Goal: Information Seeking & Learning: Stay updated

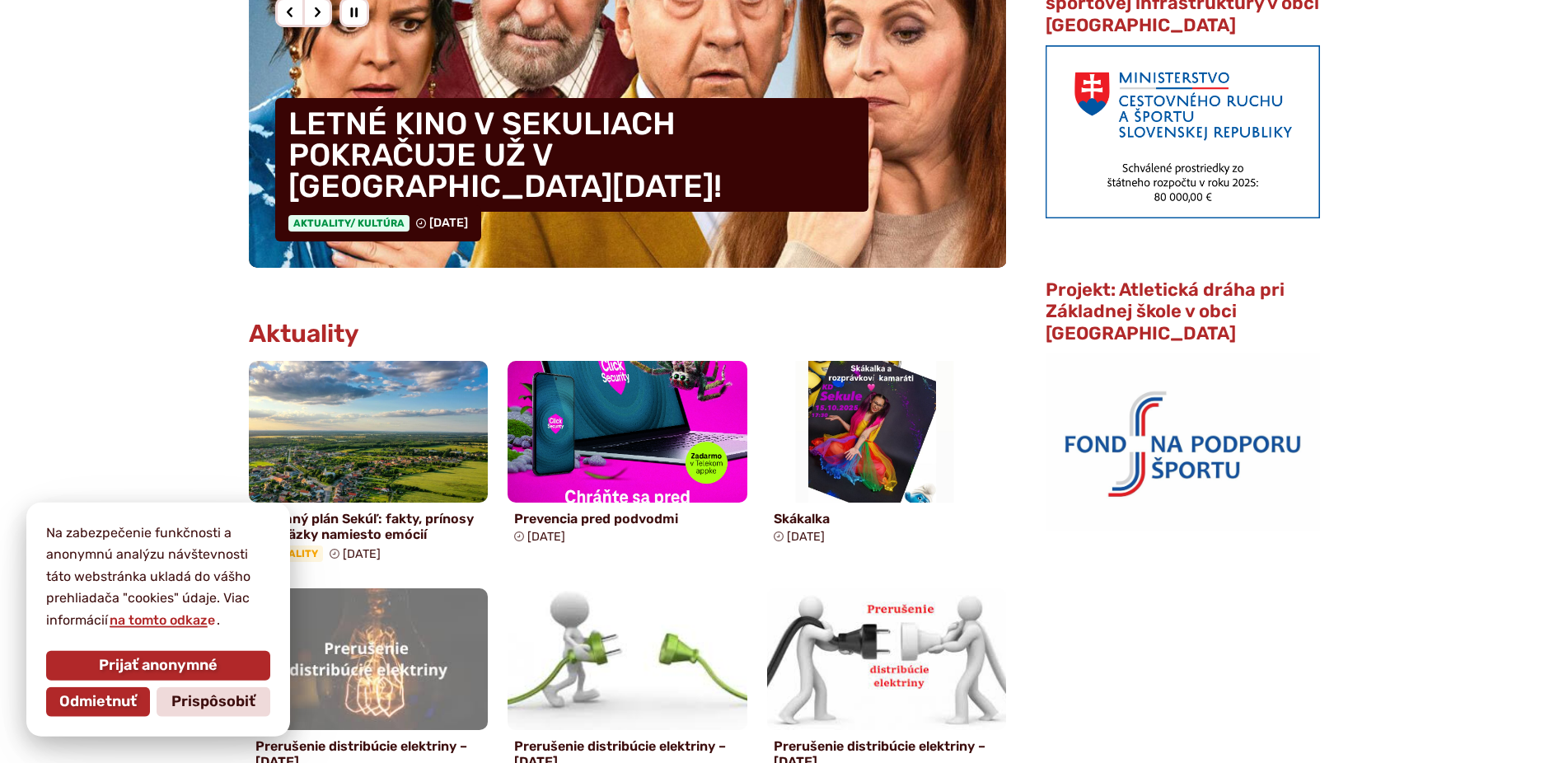
scroll to position [588, 0]
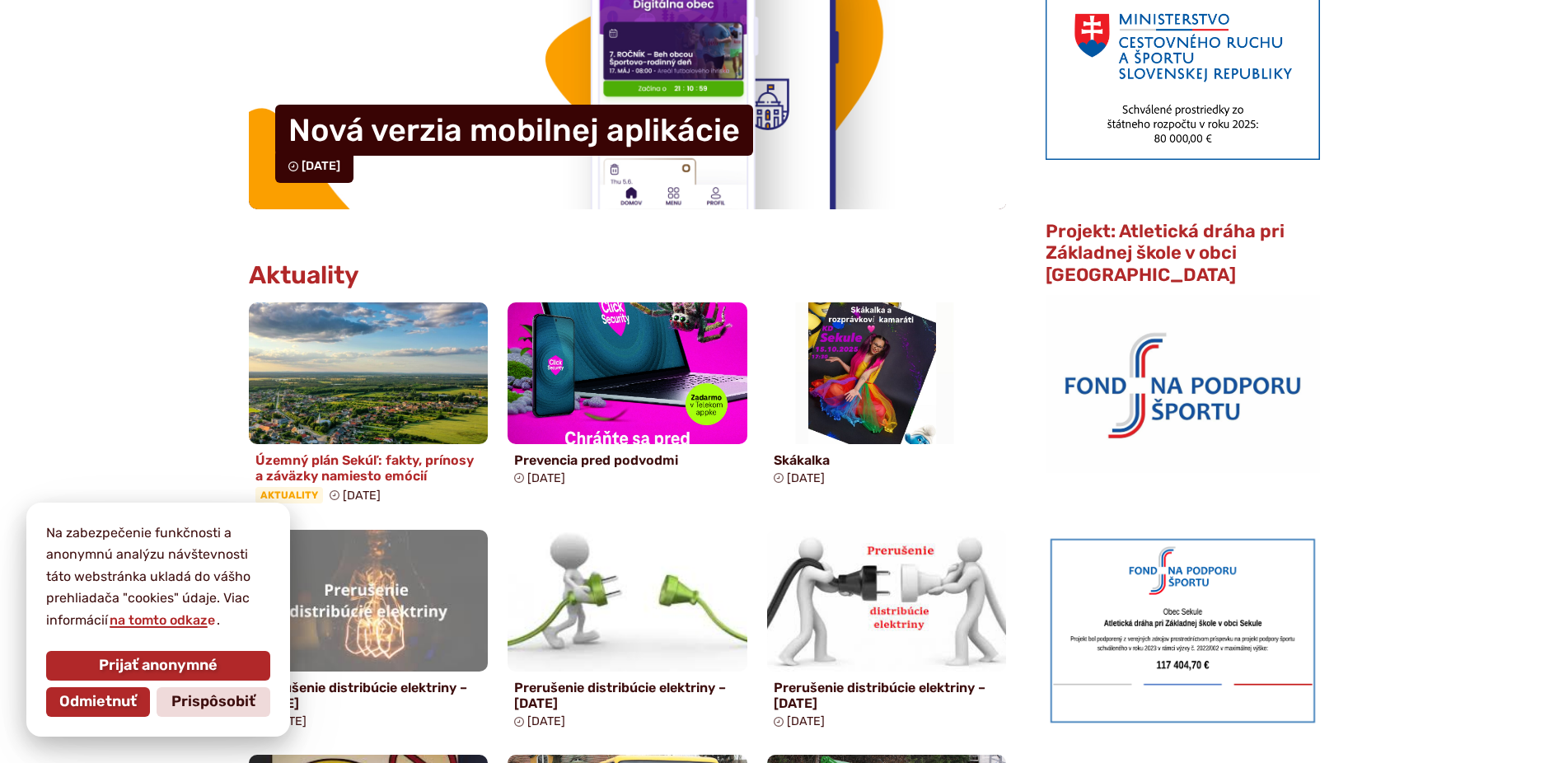
click at [350, 459] on h4 "Územný plán Sekúľ: fakty, prínosy a záväzky namiesto emócií" at bounding box center [368, 468] width 226 height 31
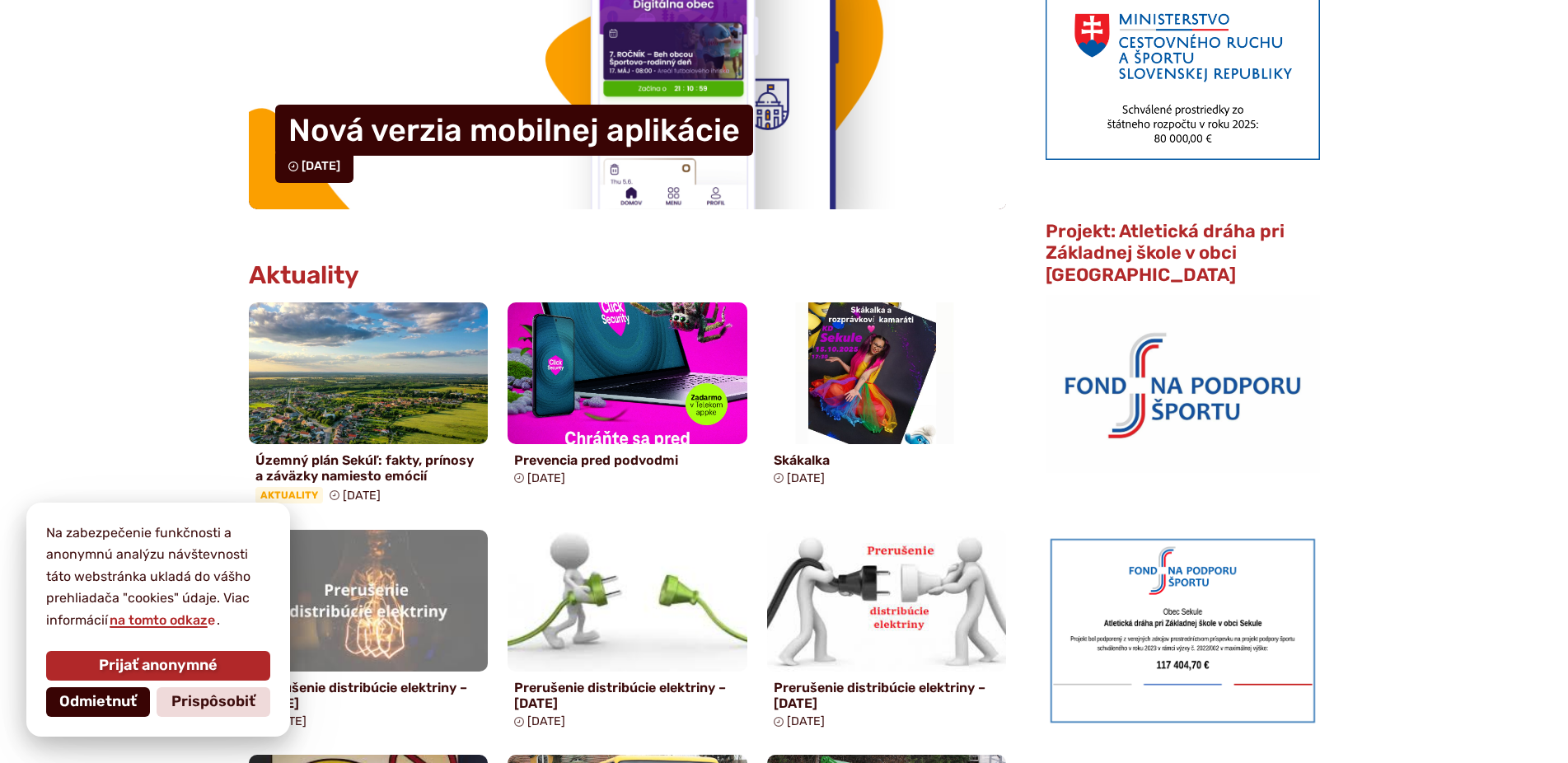
click at [81, 710] on span "Odmietnuť" at bounding box center [99, 702] width 78 height 18
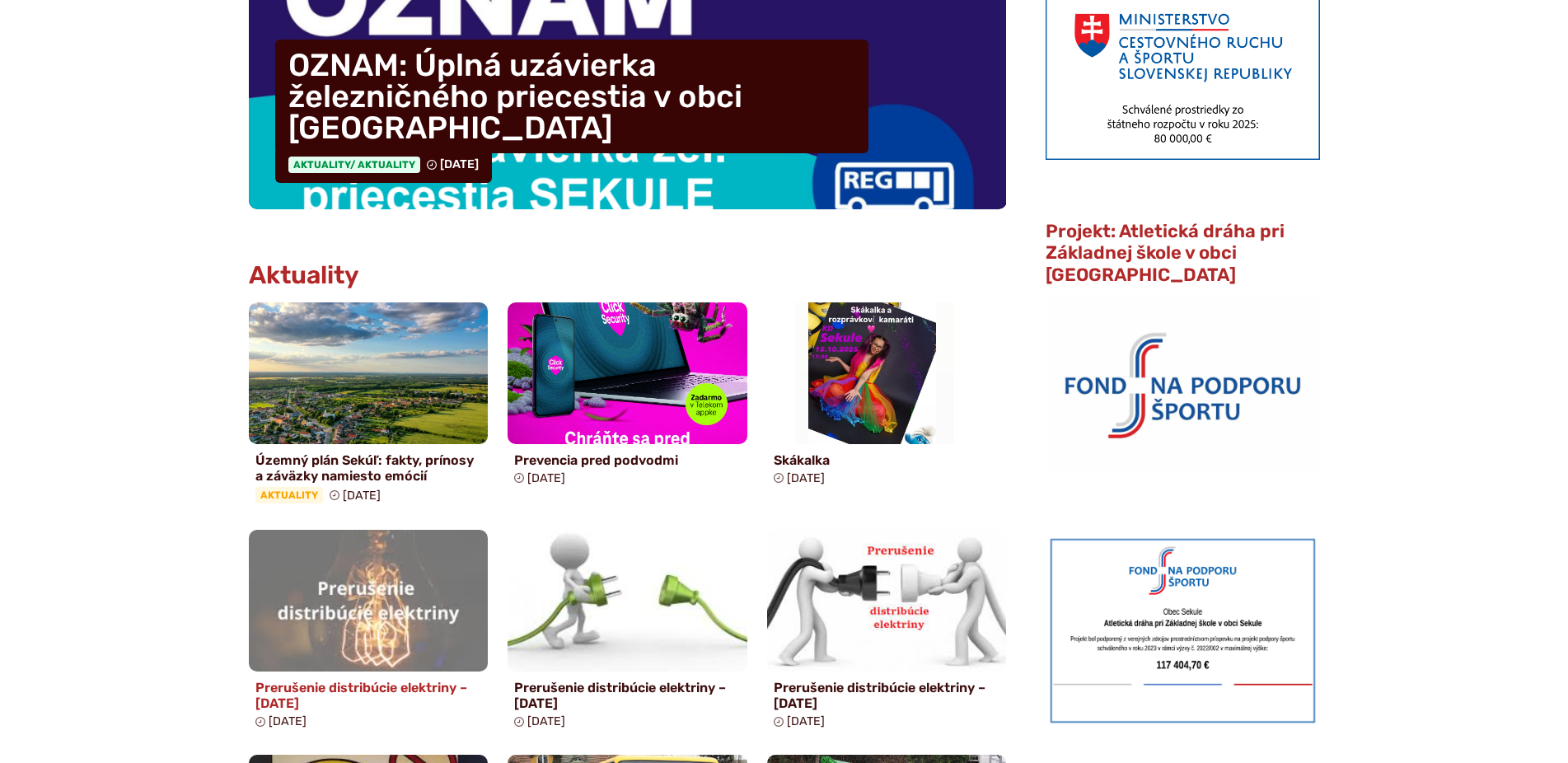
click at [387, 688] on h4 "Prerušenie distribúcie elektriny – [DATE]" at bounding box center [368, 695] width 226 height 31
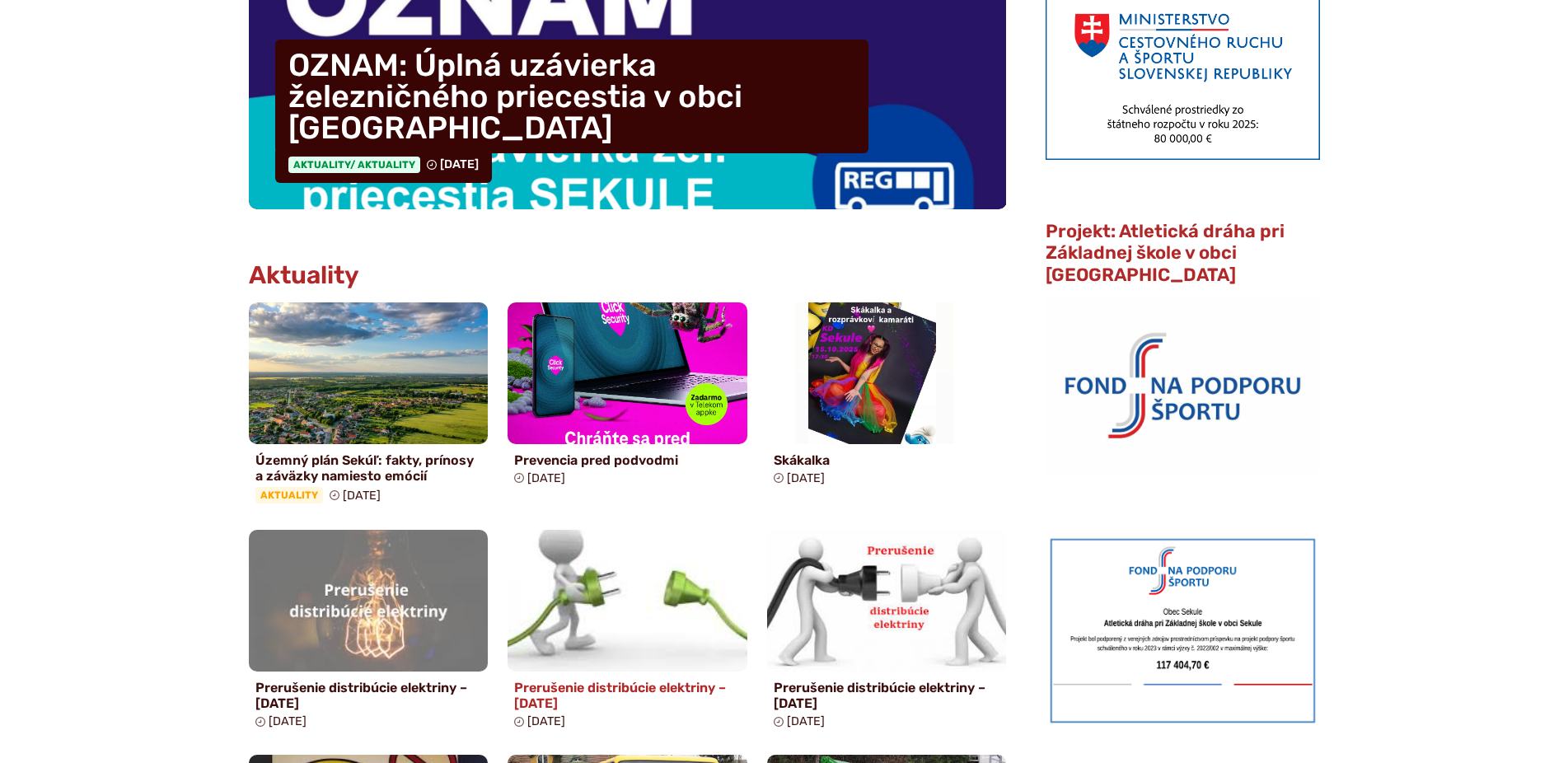
click at [639, 683] on h4 "Prerušenie distribúcie elektriny – [DATE]" at bounding box center [627, 695] width 226 height 31
click at [639, 683] on h4 "Prerušenie distribúcie elektriny – 15.10.2025" at bounding box center [627, 695] width 226 height 31
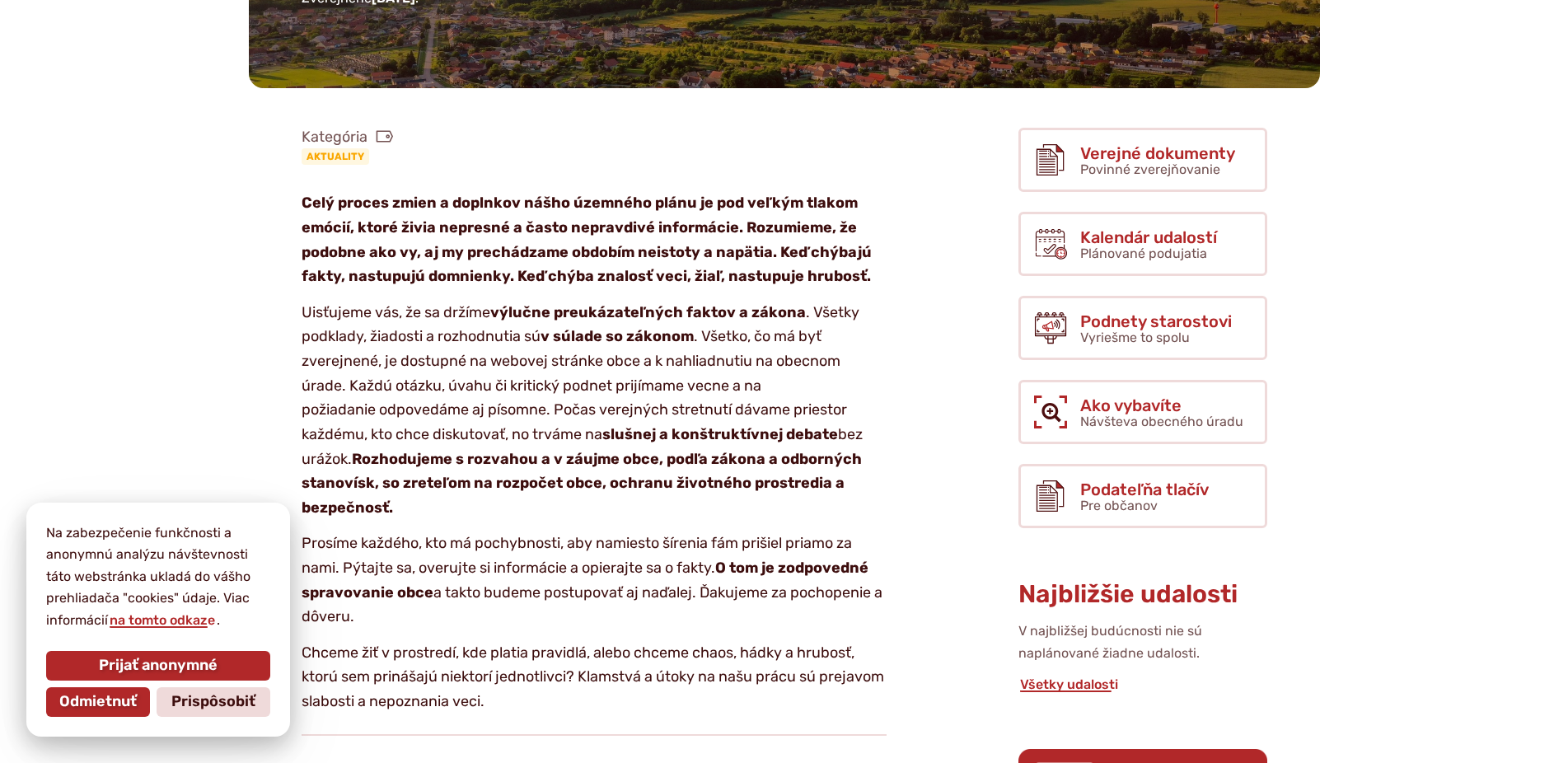
scroll to position [336, 0]
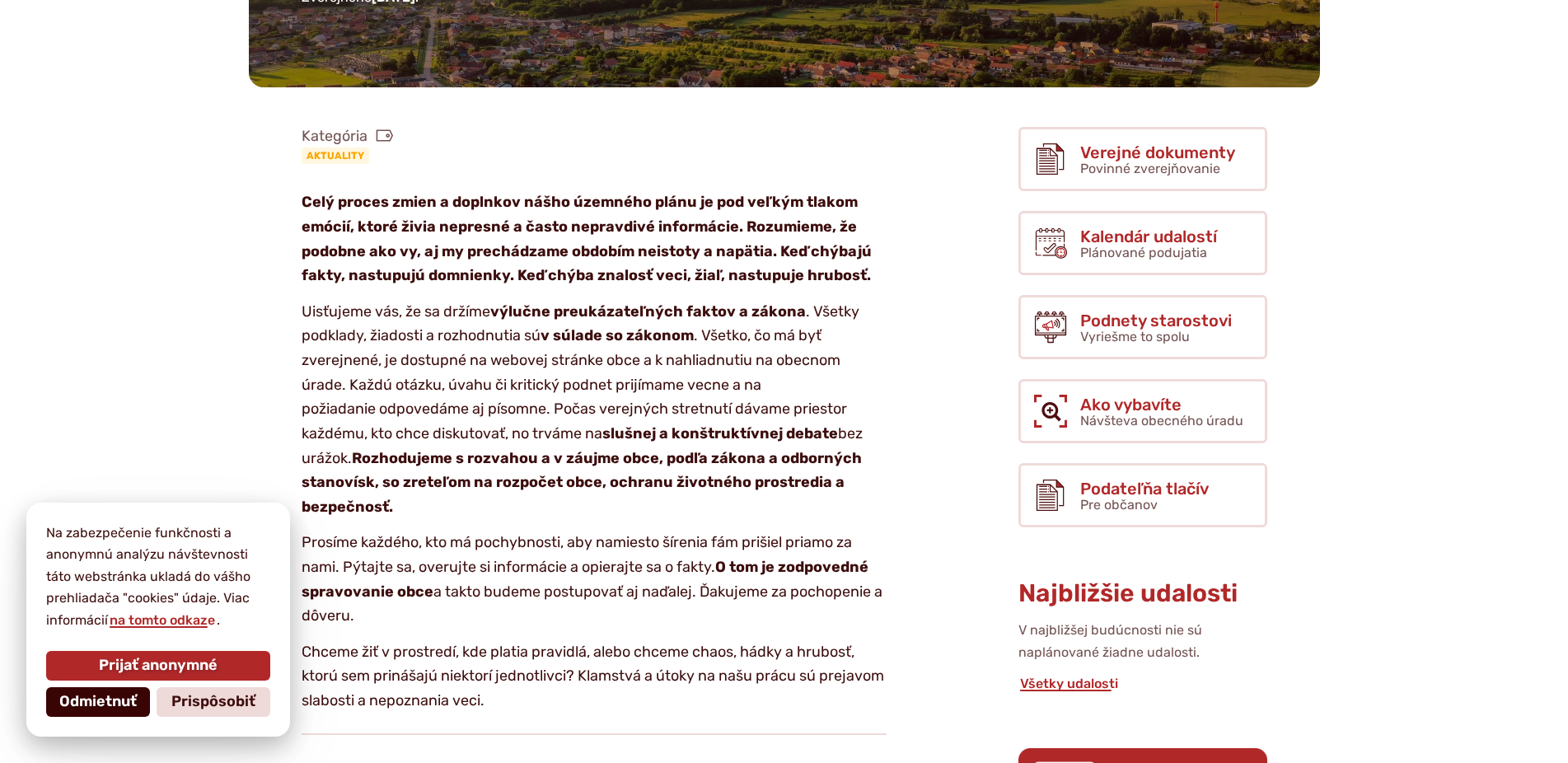
click at [84, 710] on span "Odmietnuť" at bounding box center [99, 702] width 78 height 18
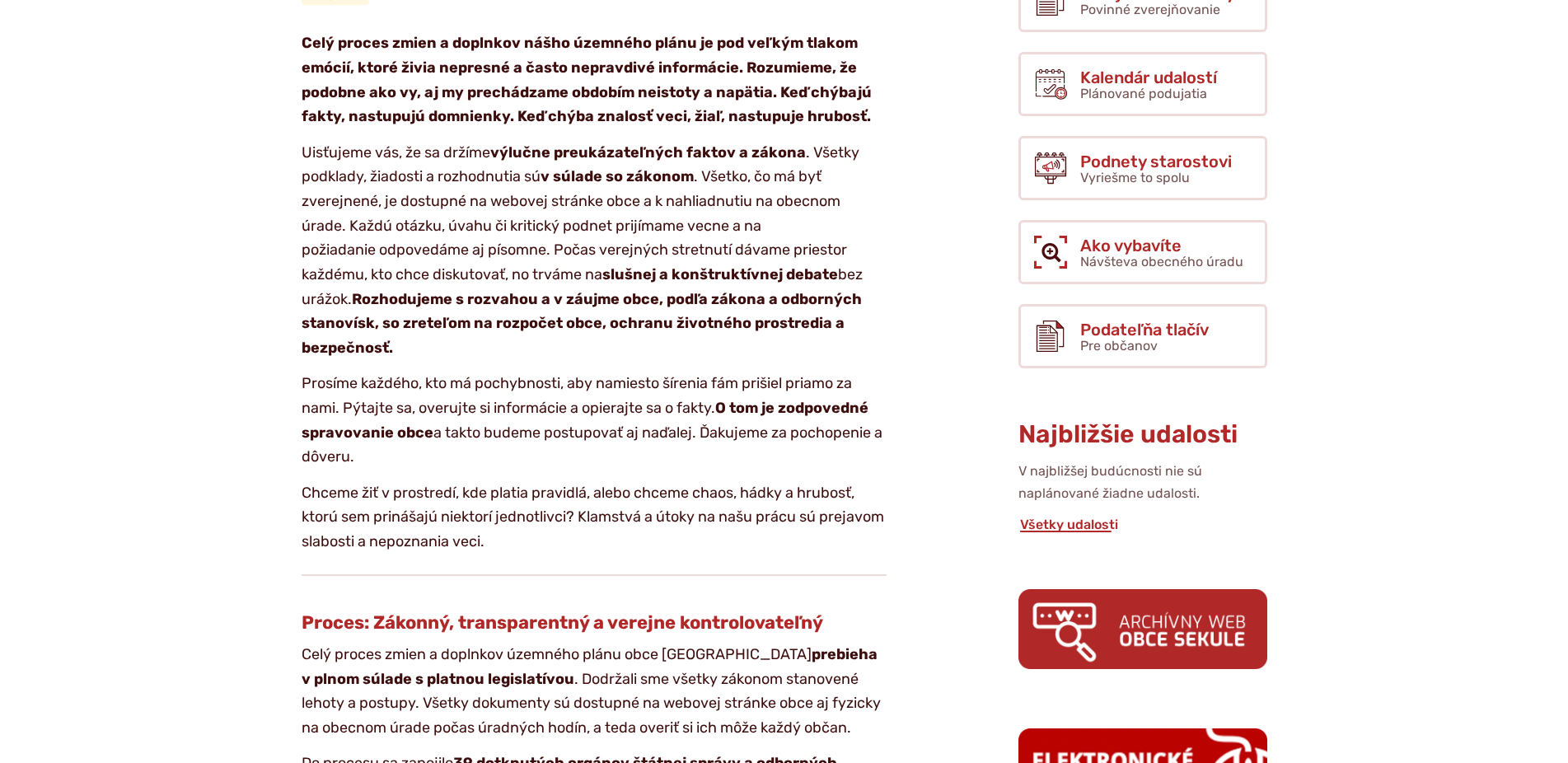
scroll to position [672, 0]
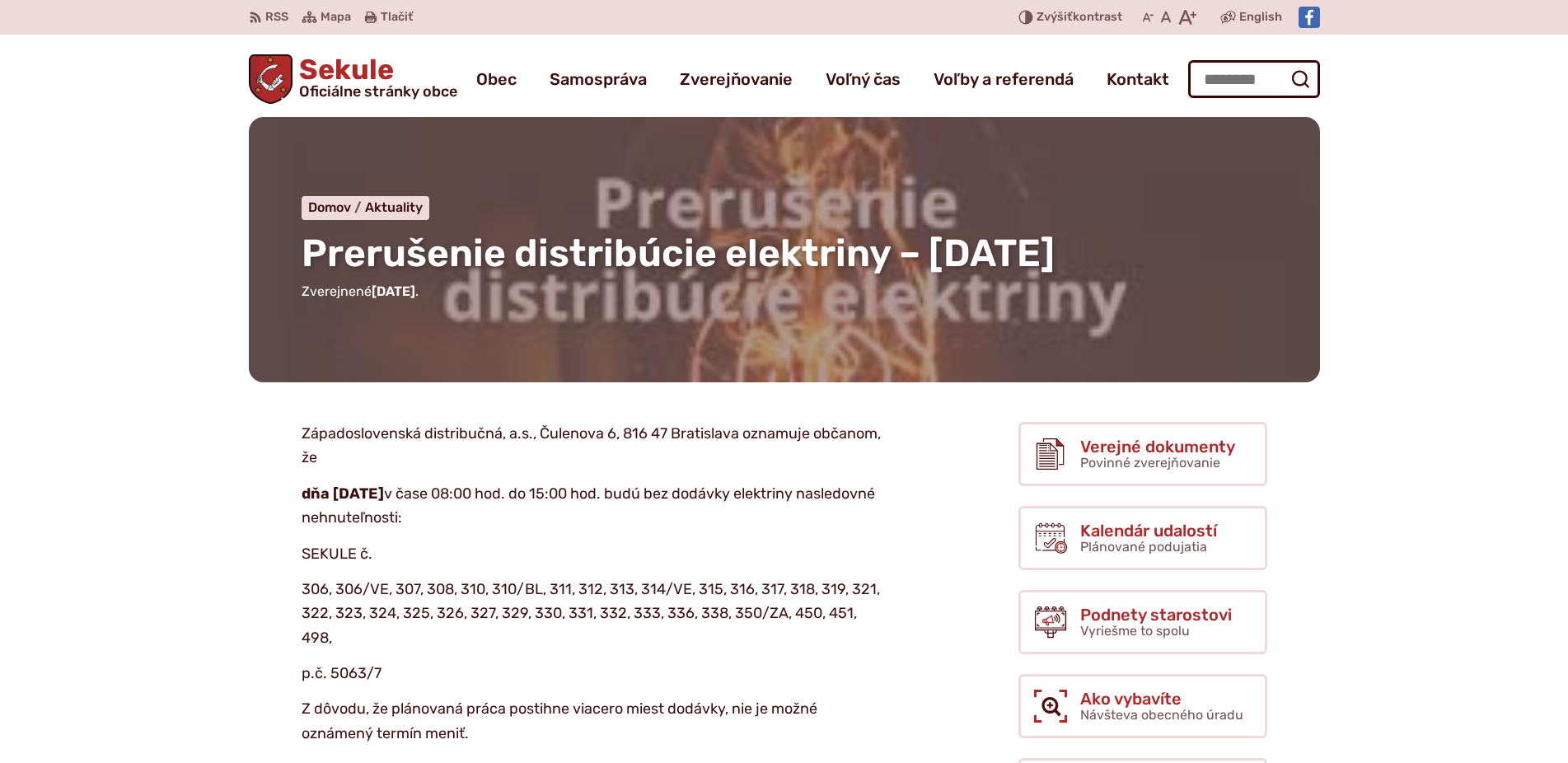
scroll to position [336, 0]
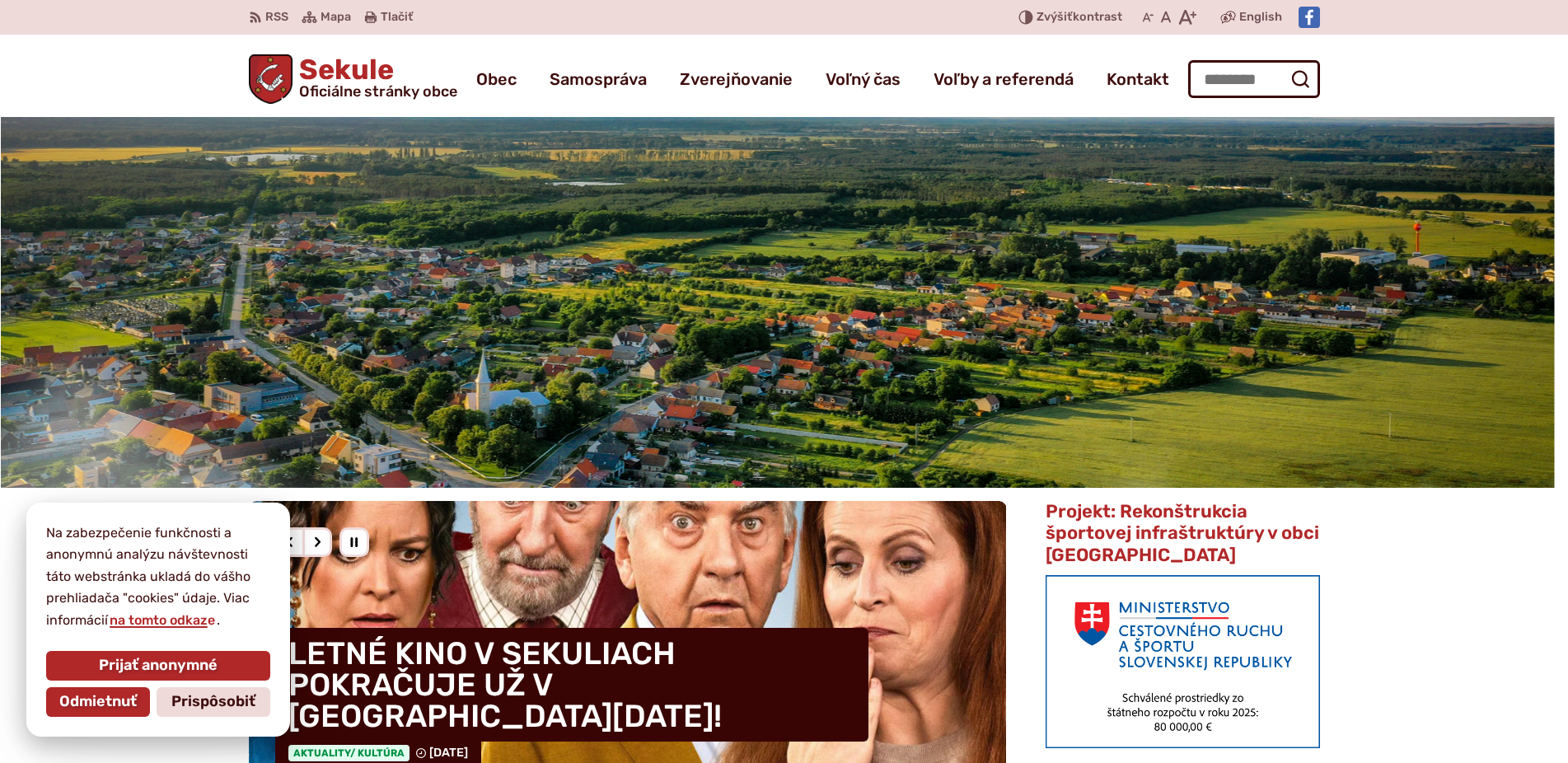
scroll to position [588, 0]
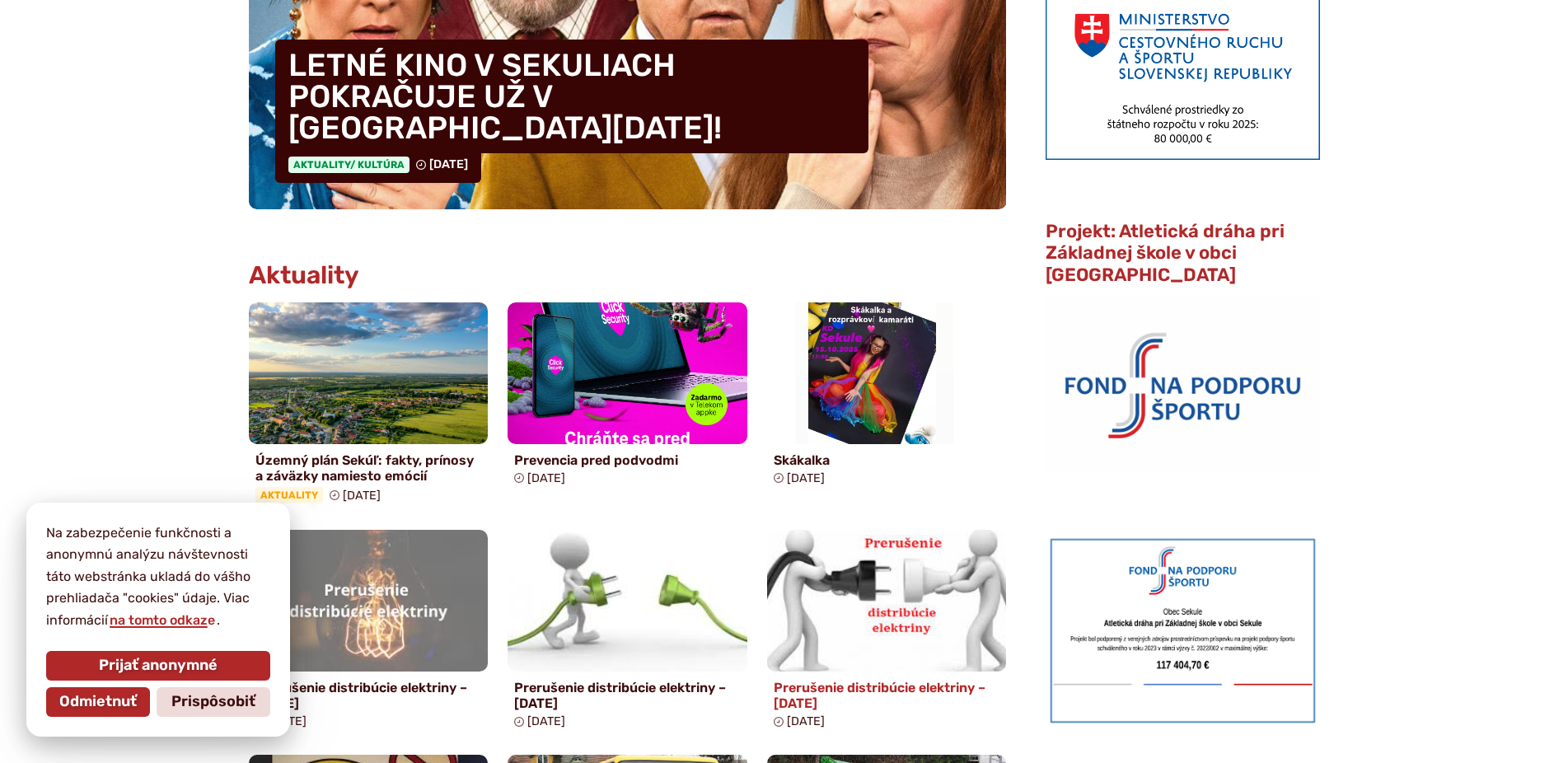
click at [838, 691] on h4 "Prerušenie distribúcie elektriny – [DATE]" at bounding box center [886, 695] width 226 height 31
click at [839, 689] on h4 "Prerušenie distribúcie elektriny – [DATE]" at bounding box center [886, 695] width 226 height 31
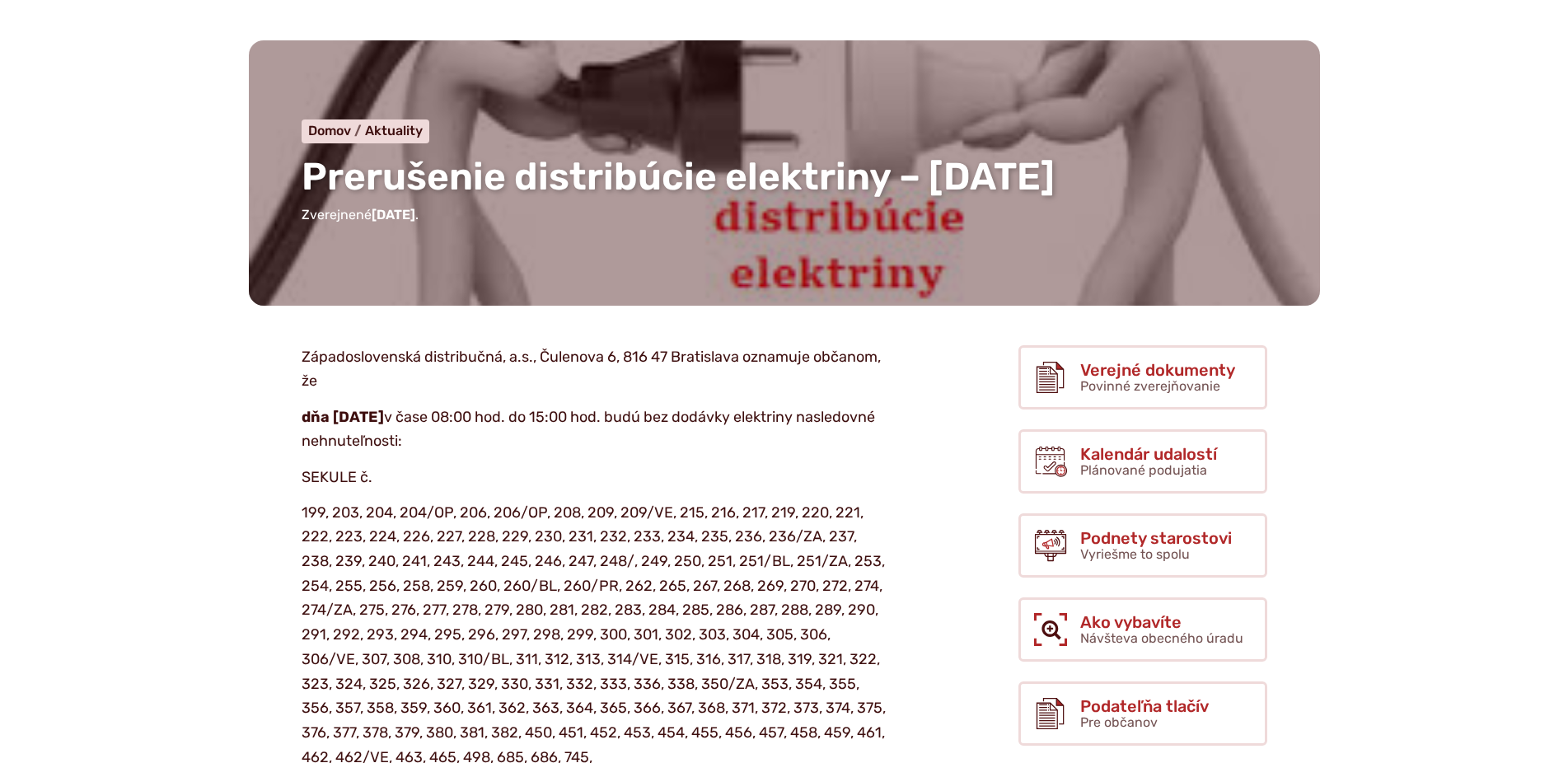
scroll to position [84, 0]
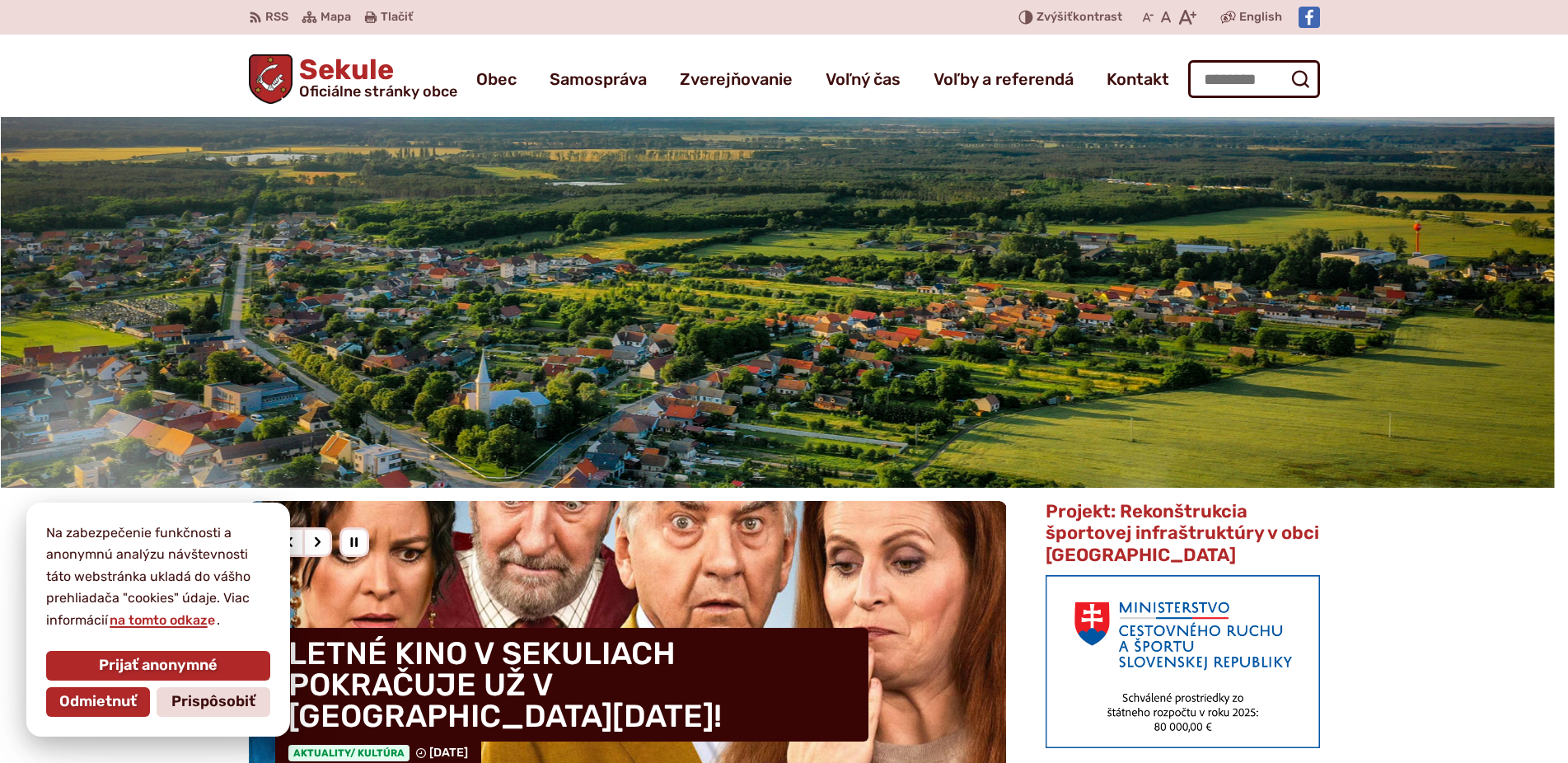
scroll to position [588, 0]
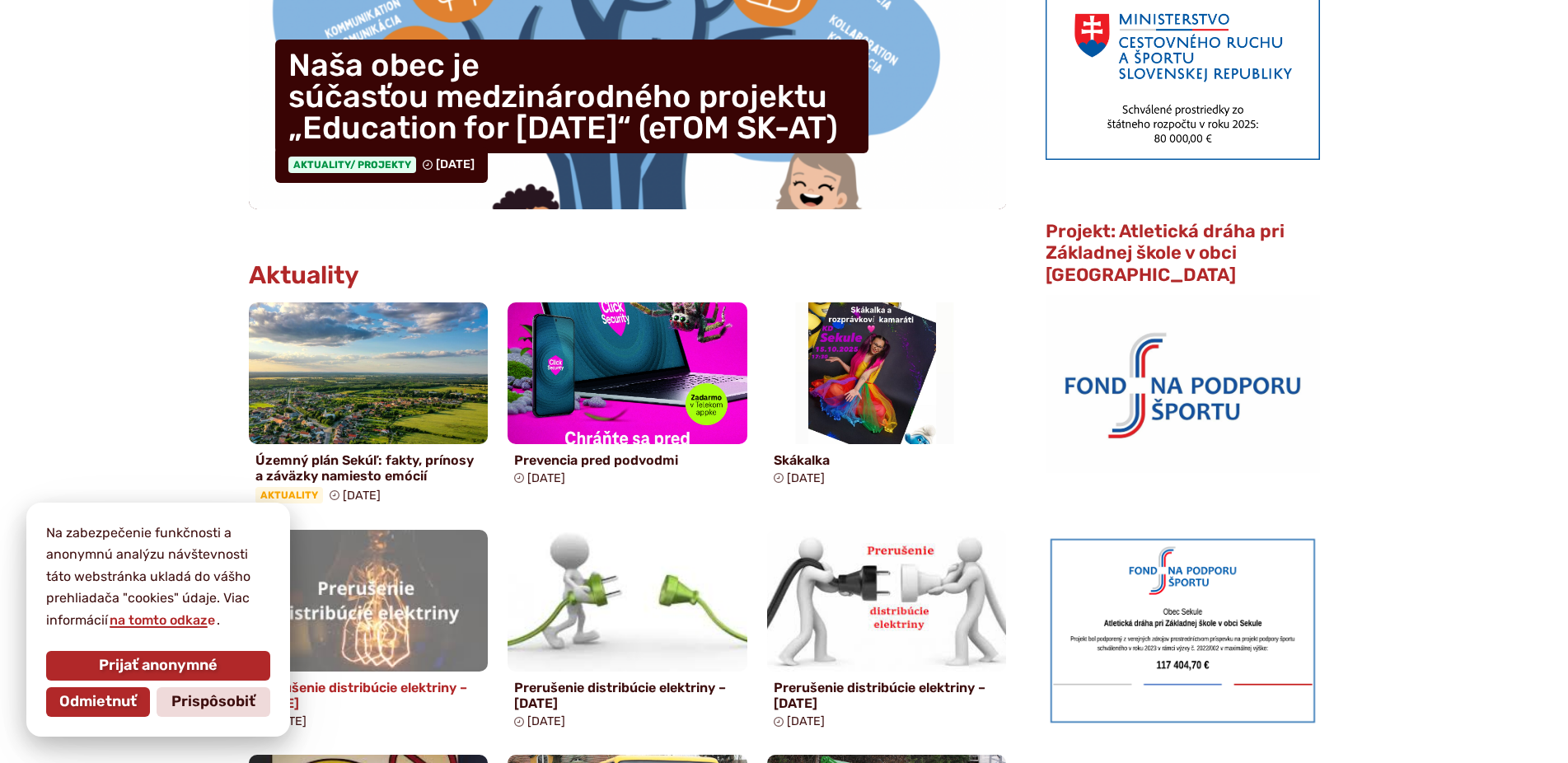
click at [376, 638] on img at bounding box center [368, 600] width 275 height 163
click at [374, 639] on img at bounding box center [368, 600] width 275 height 163
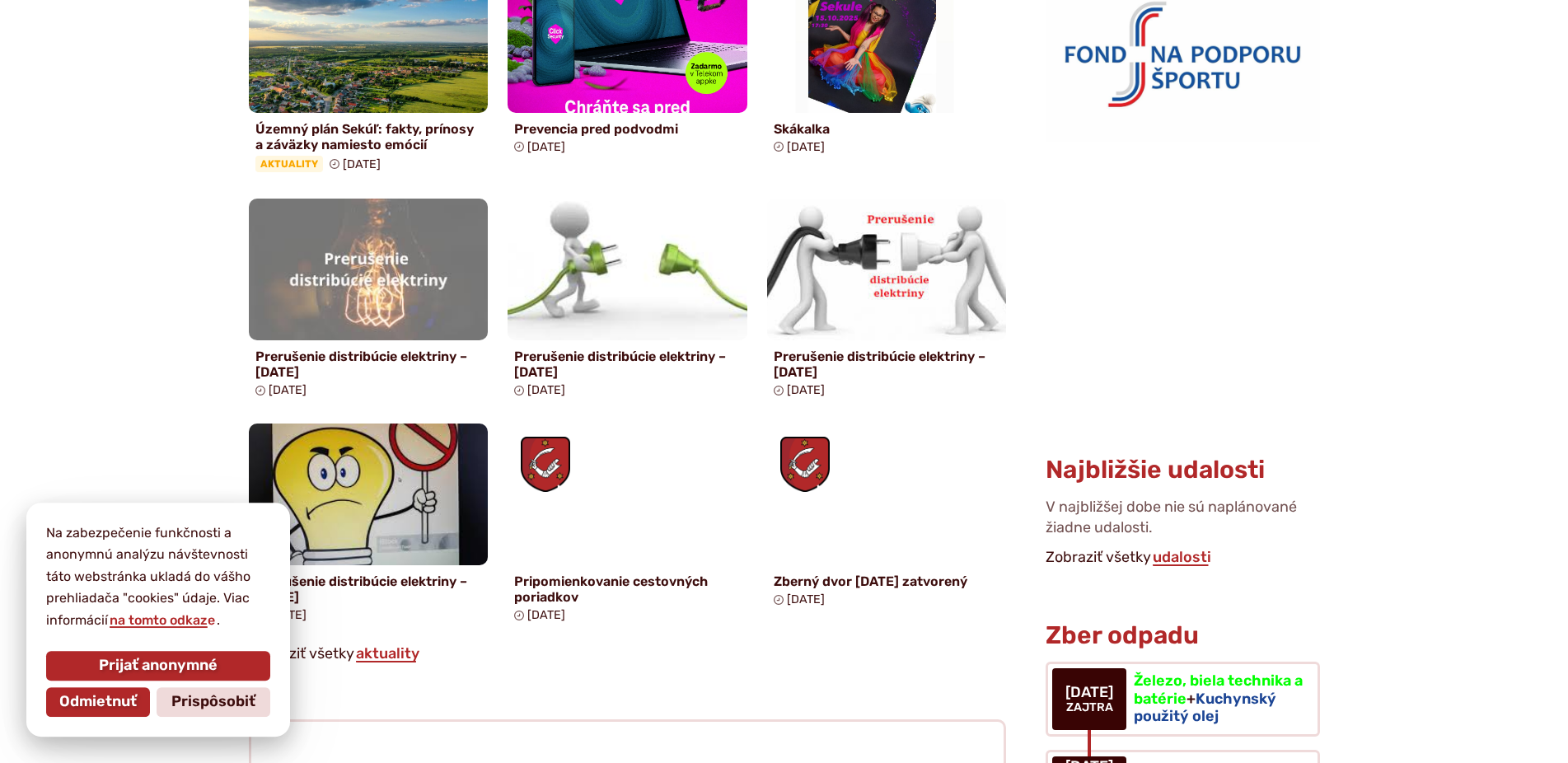
scroll to position [925, 0]
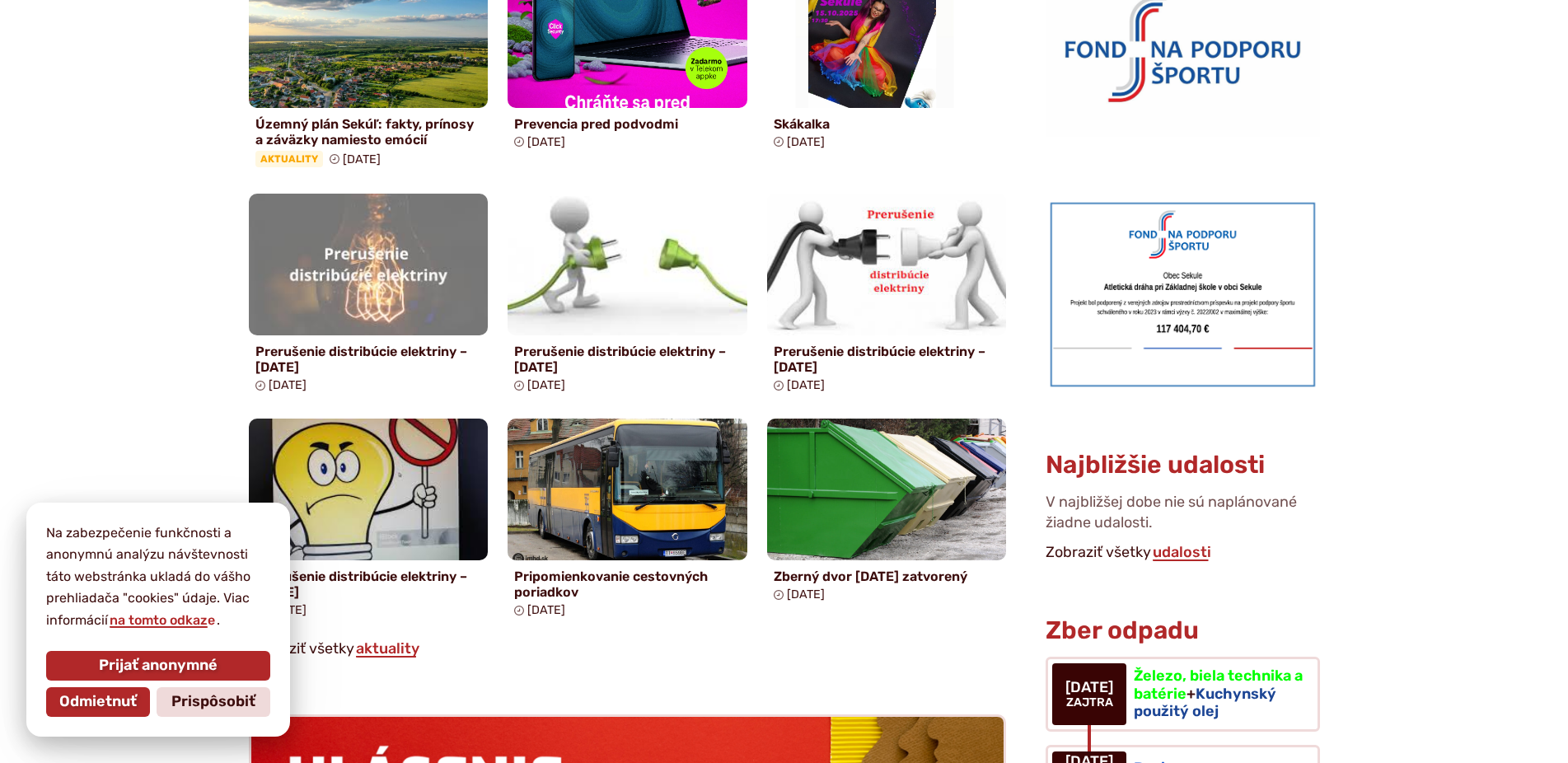
drag, startPoint x: 81, startPoint y: 703, endPoint x: 118, endPoint y: 693, distance: 38.3
click at [83, 702] on span "Odmietnuť" at bounding box center [99, 702] width 78 height 18
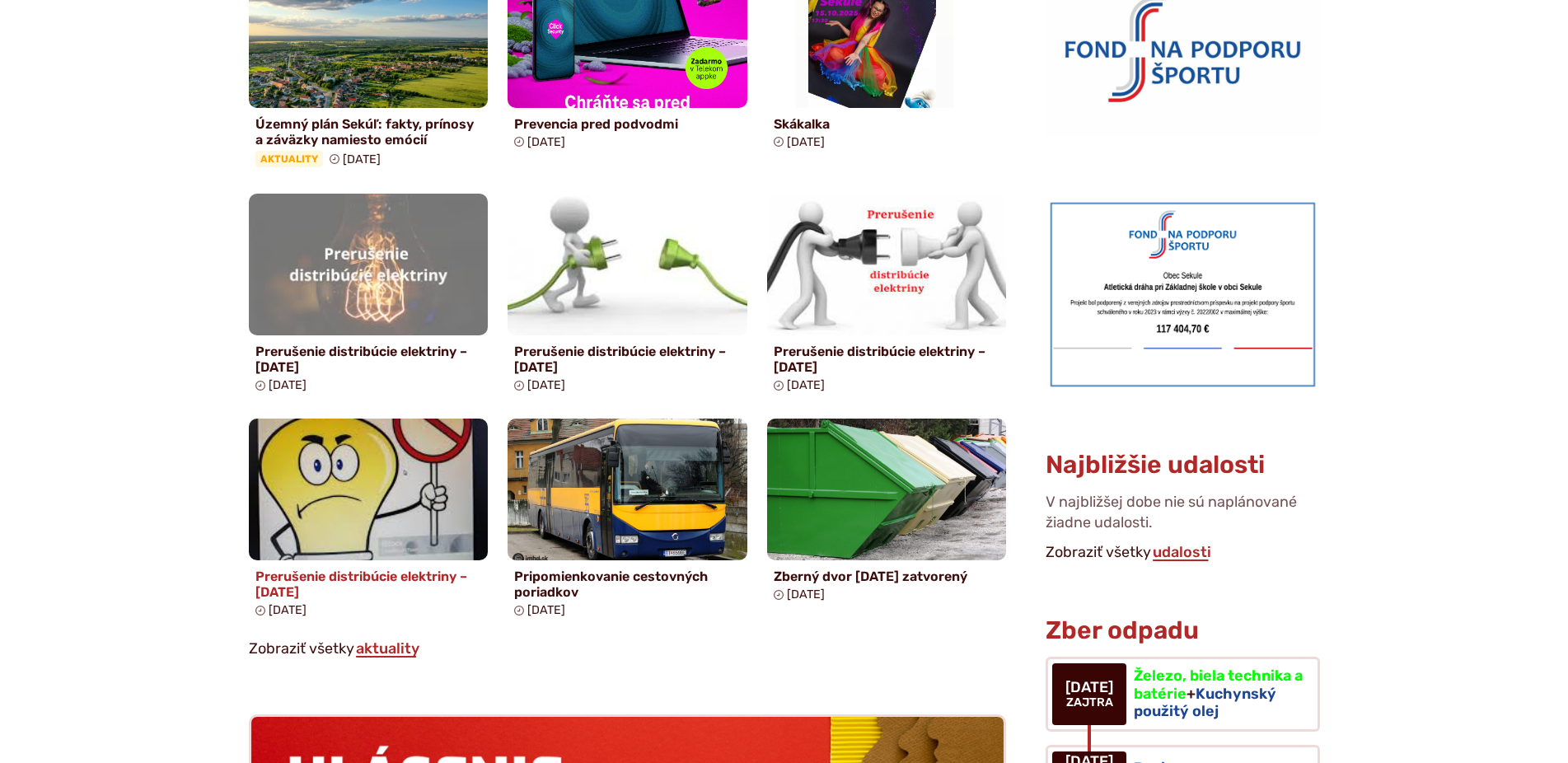
click at [377, 573] on h4 "Prerušenie distribúcie elektriny – [DATE]" at bounding box center [368, 583] width 226 height 31
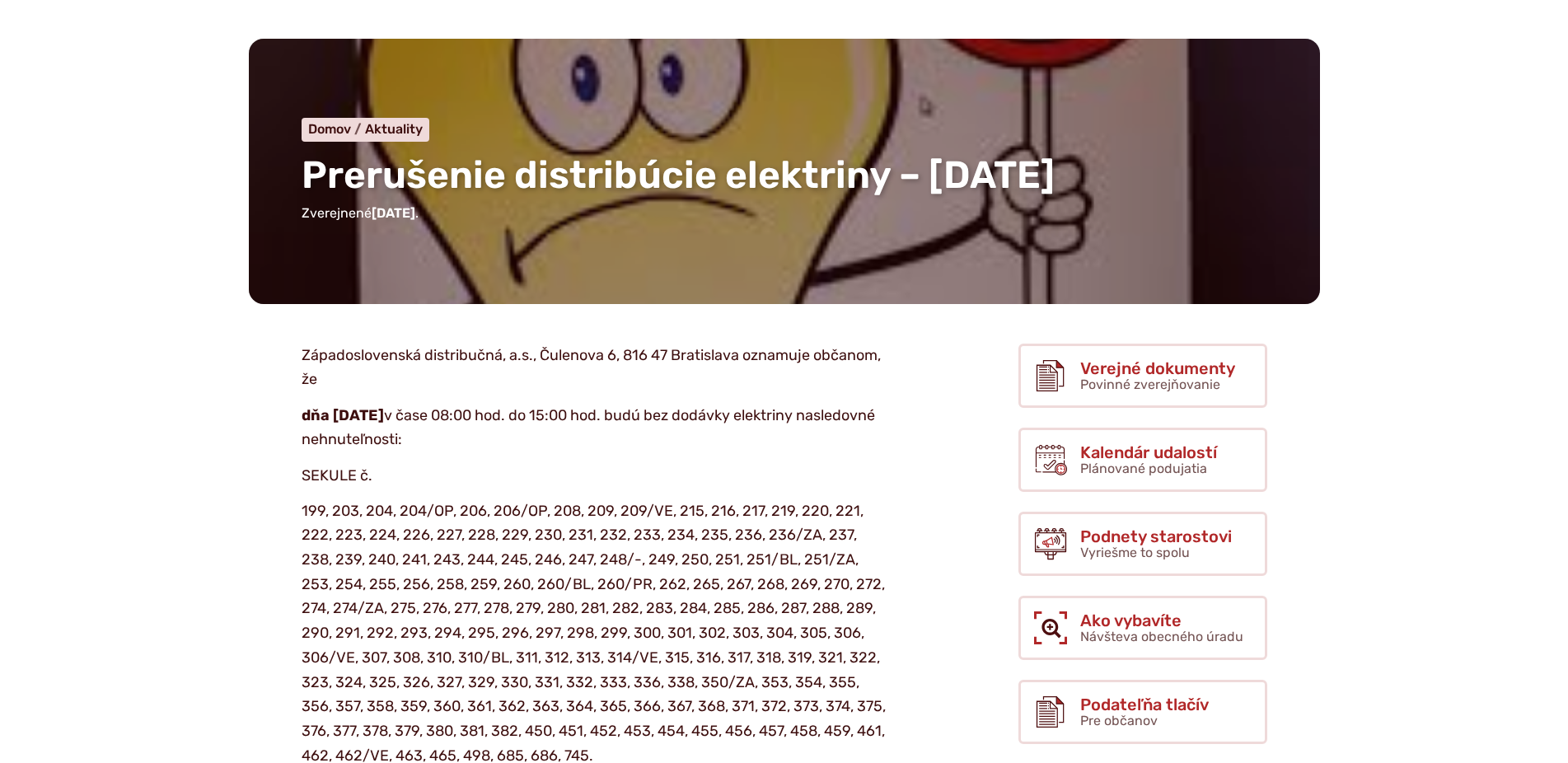
scroll to position [84, 0]
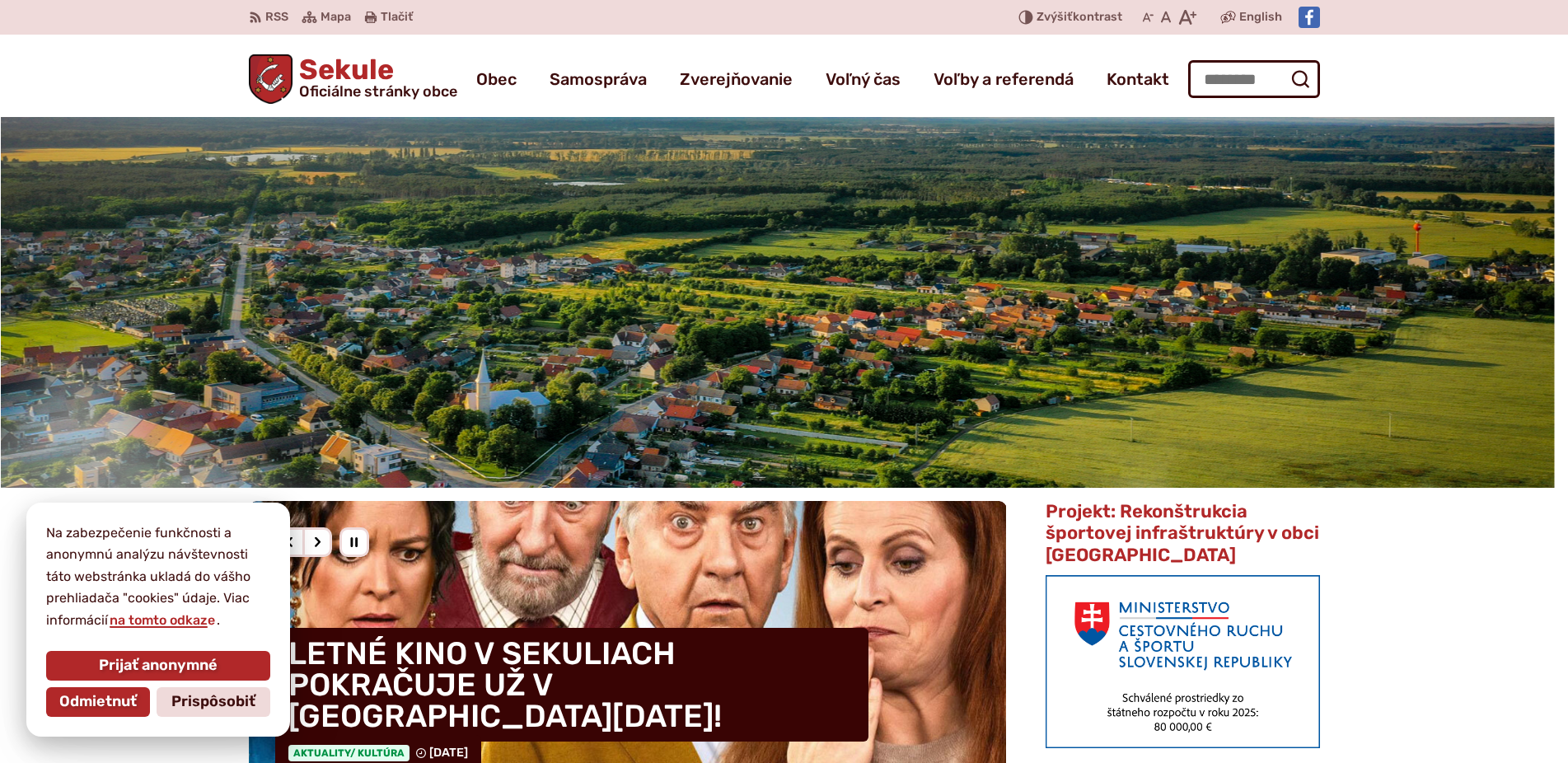
scroll to position [925, 0]
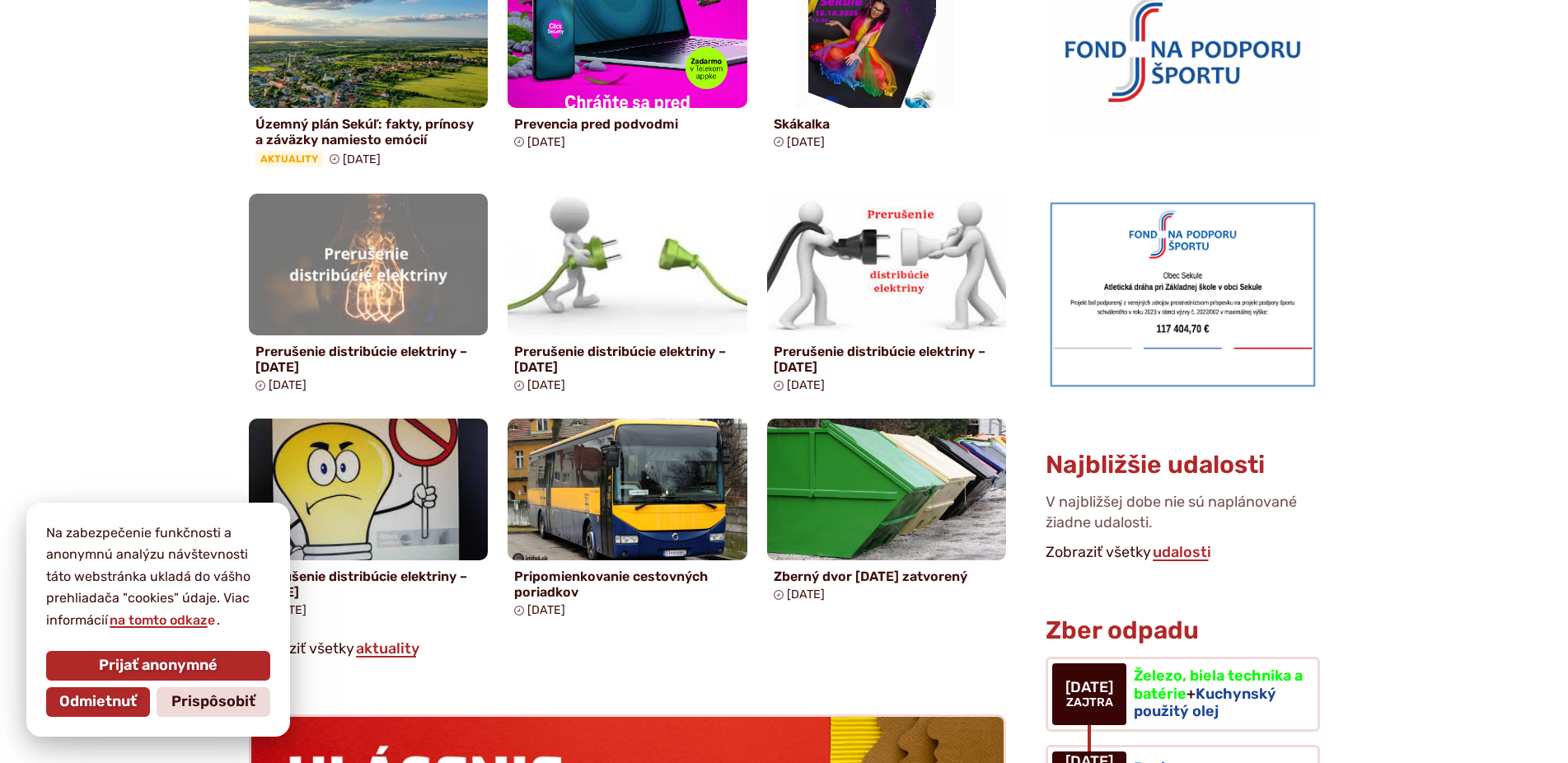
drag, startPoint x: 113, startPoint y: 703, endPoint x: 154, endPoint y: 699, distance: 41.2
click at [112, 703] on span "Odmietnuť" at bounding box center [99, 702] width 78 height 18
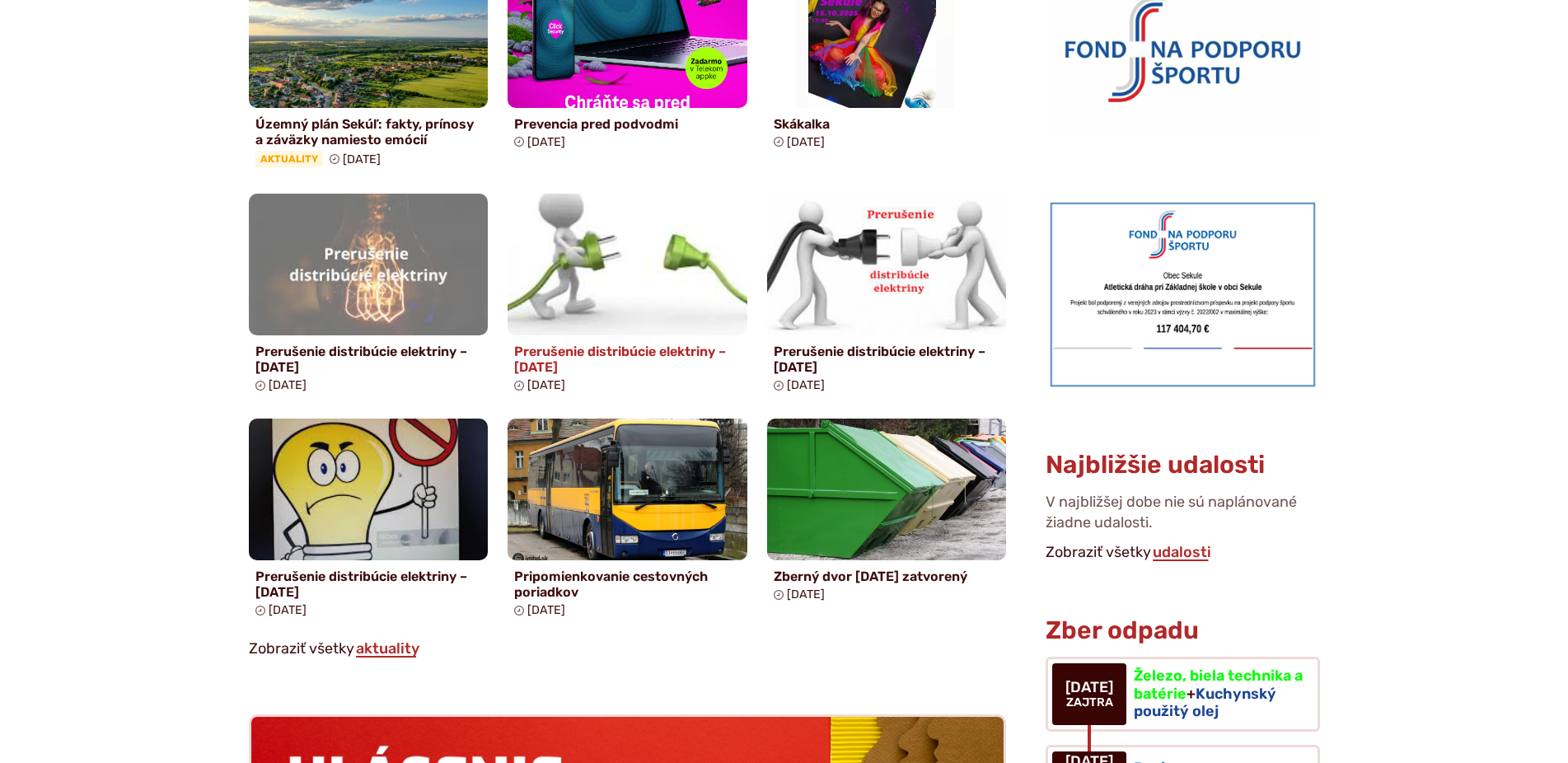
click at [583, 349] on h4 "Prerušenie distribúcie elektriny – 15.10.2025" at bounding box center [627, 359] width 226 height 31
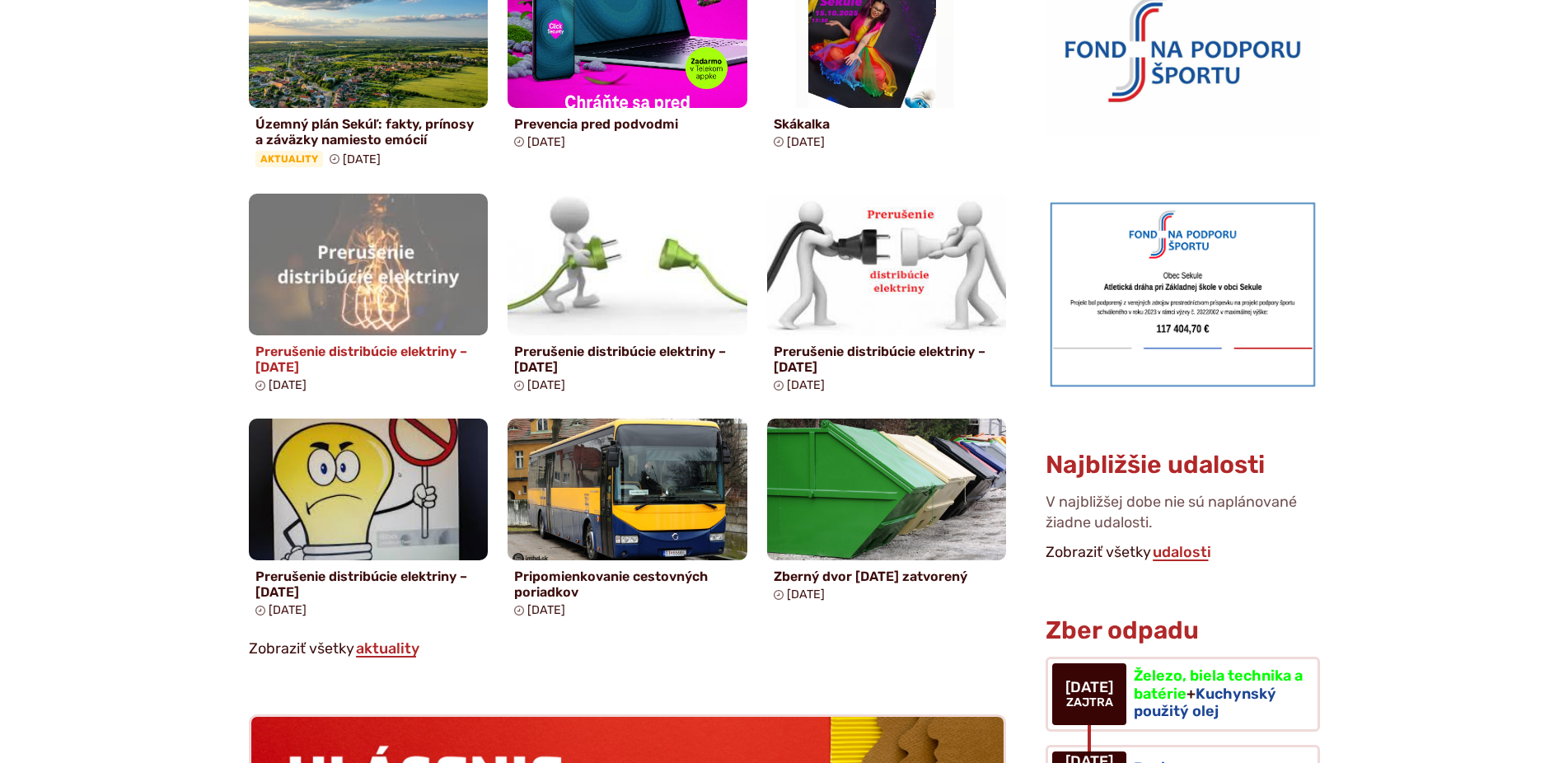
click at [354, 368] on h4 "Prerušenie distribúcie elektriny – [DATE]" at bounding box center [368, 359] width 226 height 31
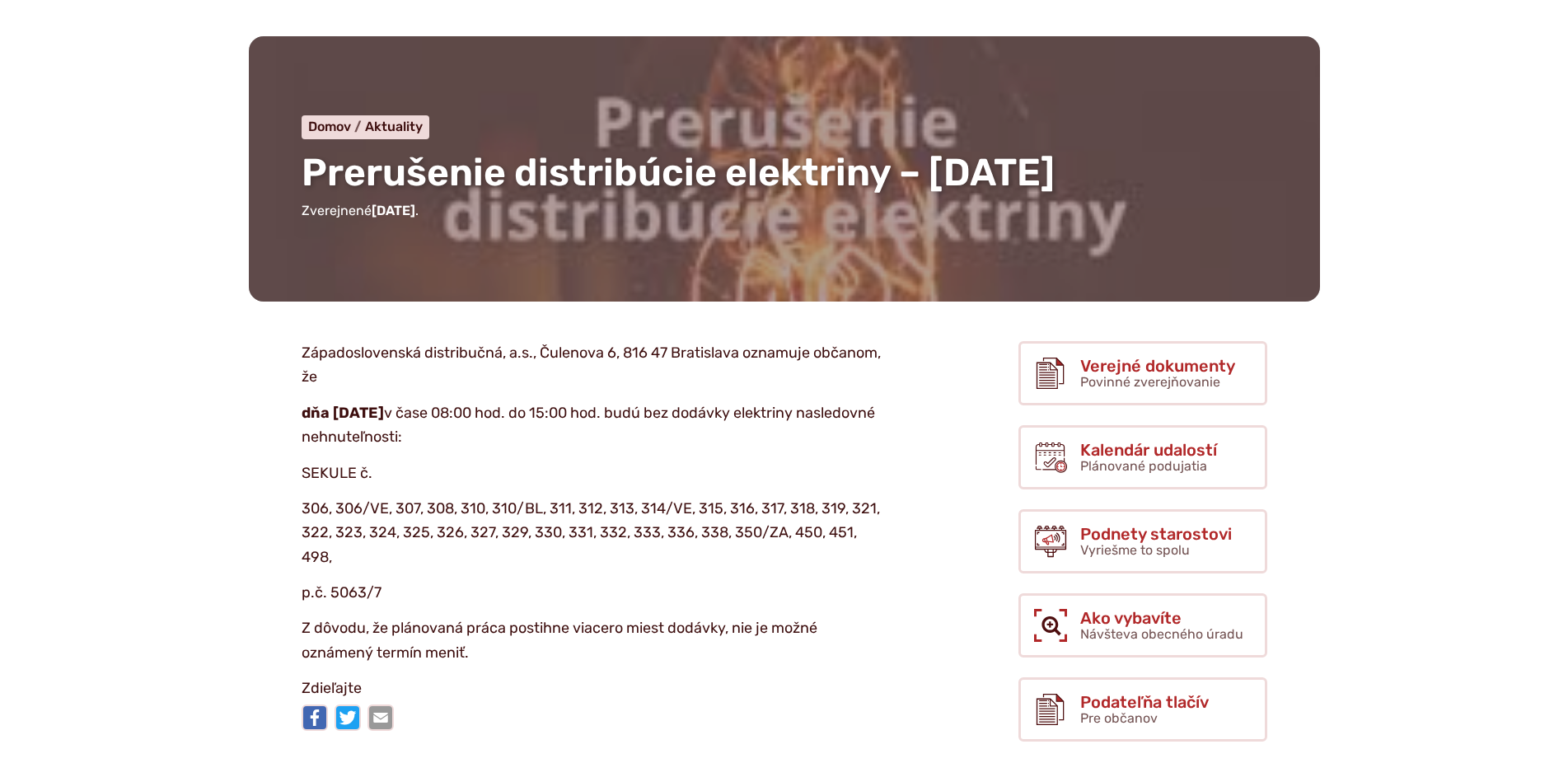
scroll to position [84, 0]
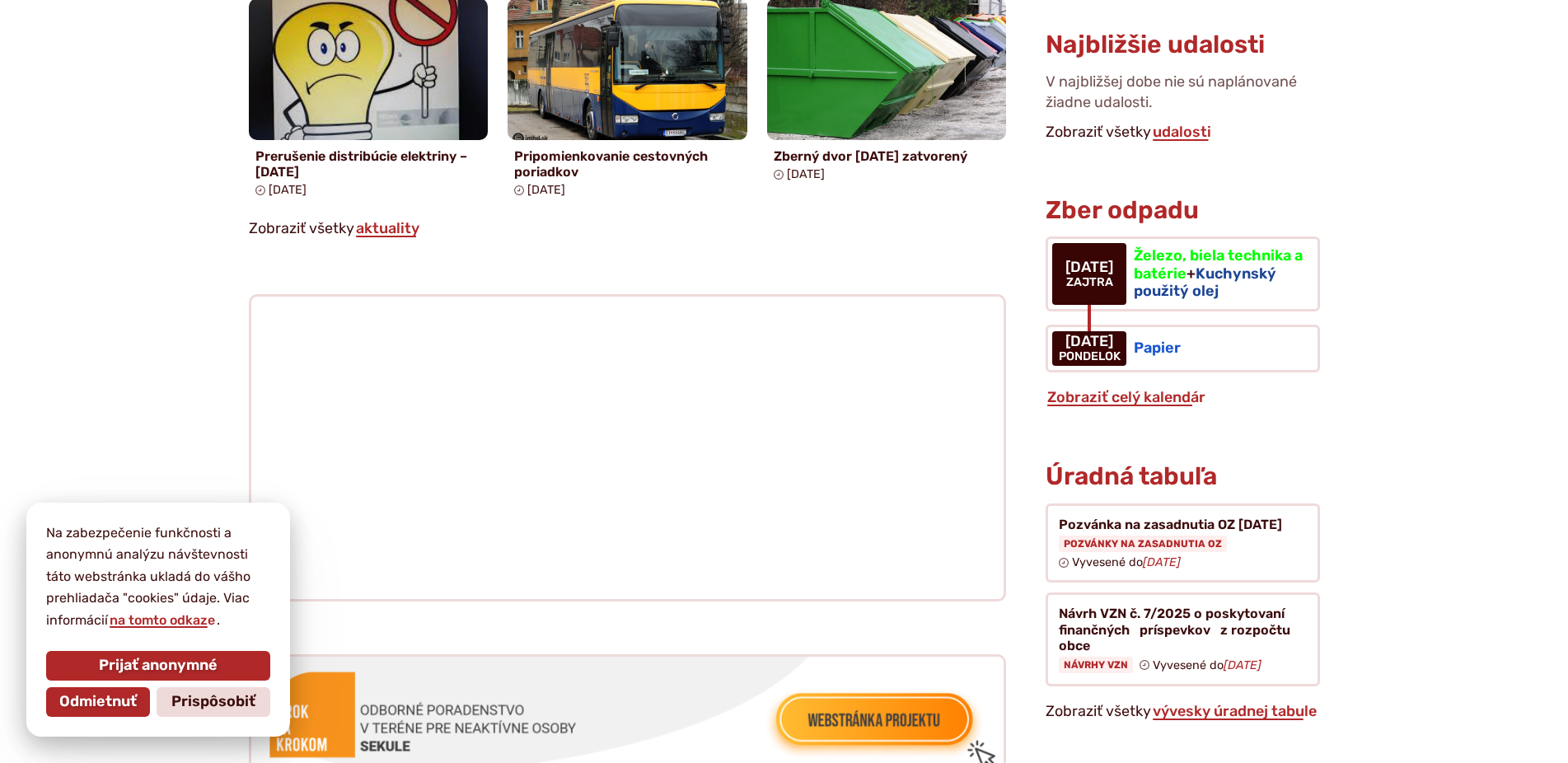
scroll to position [1682, 0]
